Goal: Find specific page/section: Find specific page/section

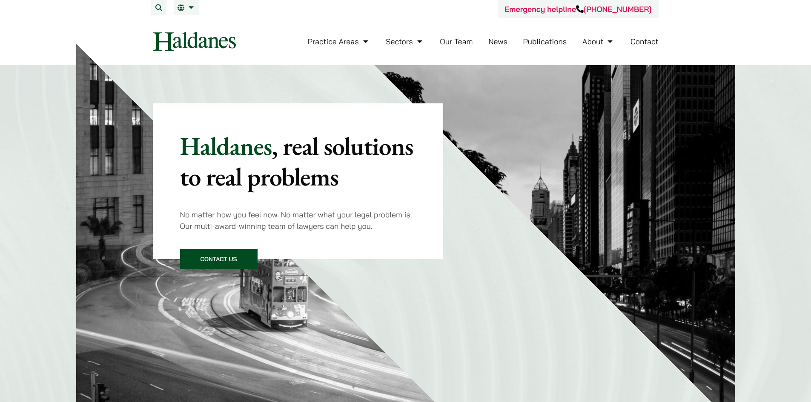
click at [459, 39] on link "Our Team" at bounding box center [456, 42] width 33 height 10
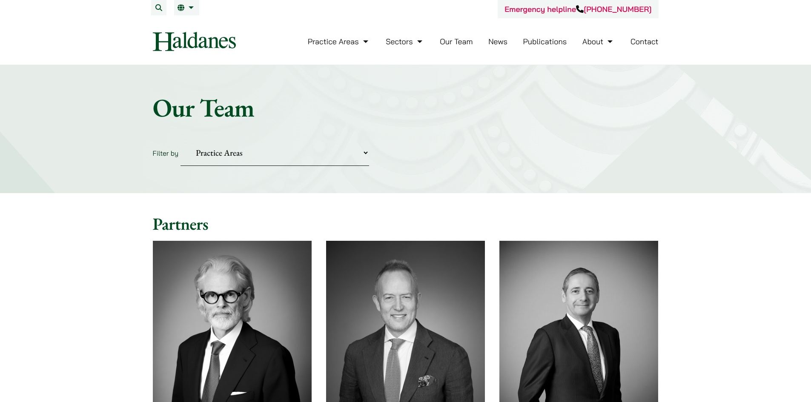
click at [365, 152] on select "Practice Areas Antitrust and Competition Civil Litigation & Dispute Resolution …" at bounding box center [275, 153] width 189 height 26
click at [429, 152] on form "Filter by Practice Areas Antitrust and Competition Civil Litigation & Dispute R…" at bounding box center [406, 153] width 506 height 26
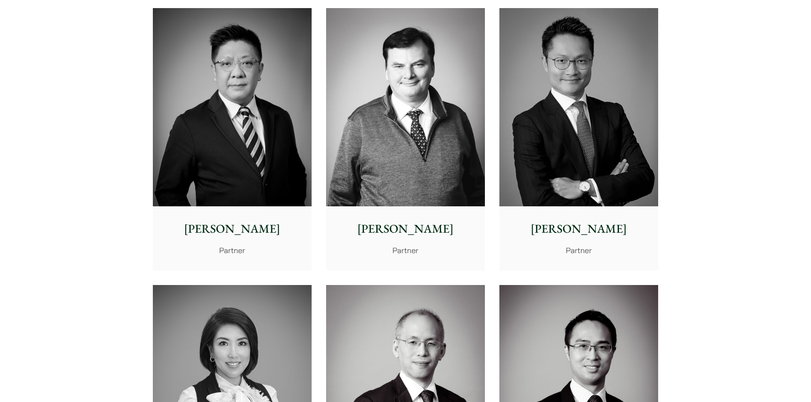
scroll to position [511, 0]
click at [403, 251] on p "Partner" at bounding box center [405, 249] width 145 height 11
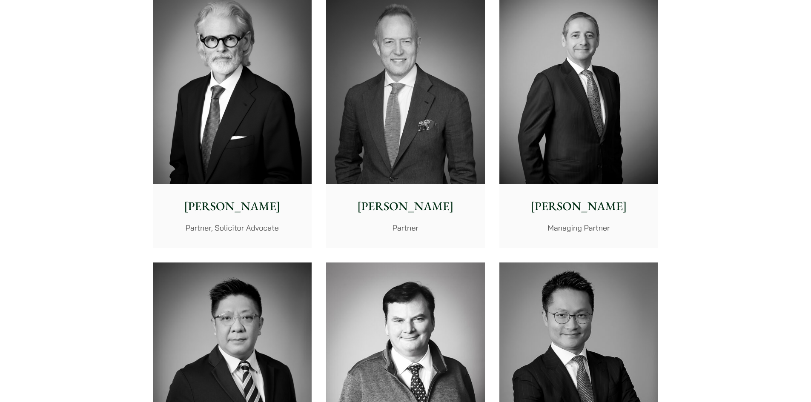
scroll to position [255, 0]
click at [401, 210] on p "[PERSON_NAME]" at bounding box center [405, 207] width 145 height 18
